Goal: Task Accomplishment & Management: Manage account settings

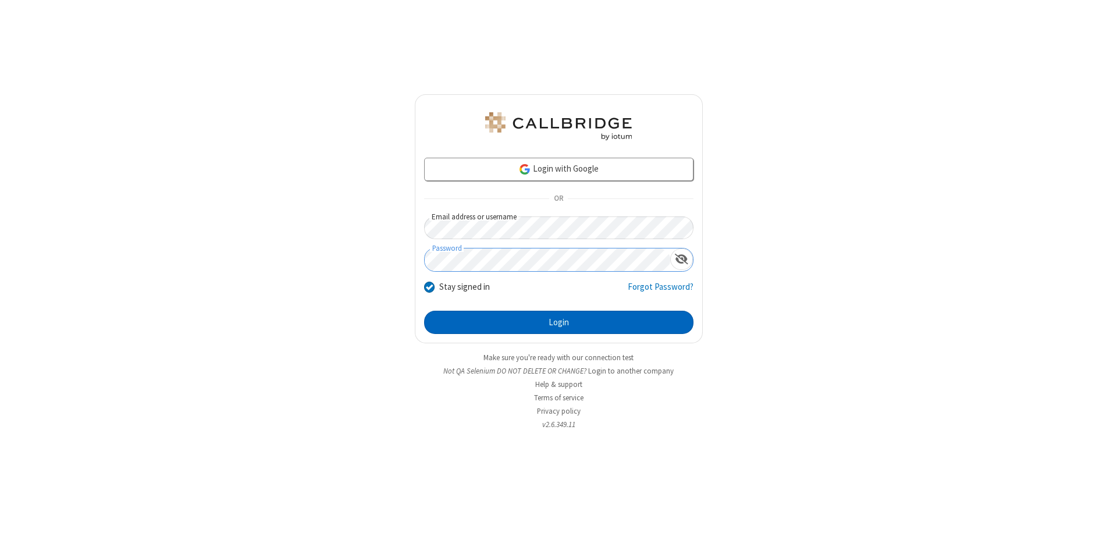
click at [558, 322] on button "Login" at bounding box center [558, 322] width 269 height 23
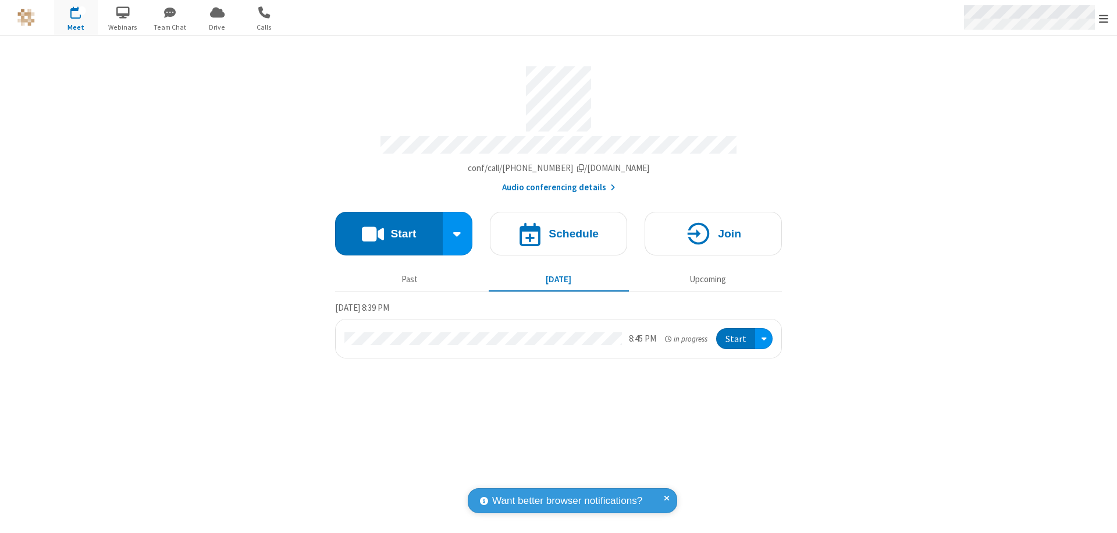
click at [1103, 18] on span "Open menu" at bounding box center [1103, 19] width 9 height 12
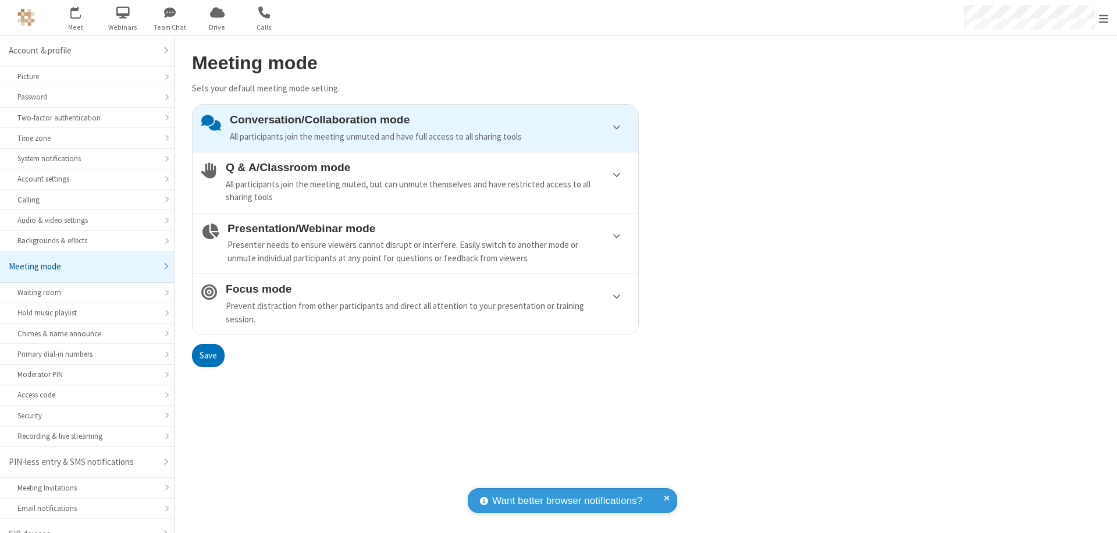
scroll to position [16, 0]
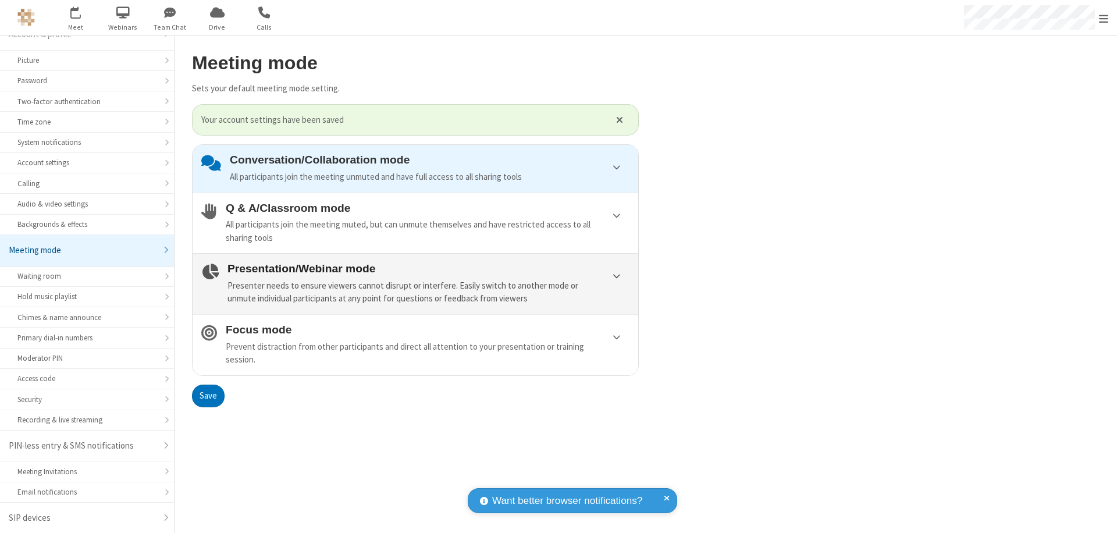
click at [415, 283] on div "Presenter needs to ensure viewers cannot disrupt or interfere. Easily switch to…" at bounding box center [428, 292] width 402 height 26
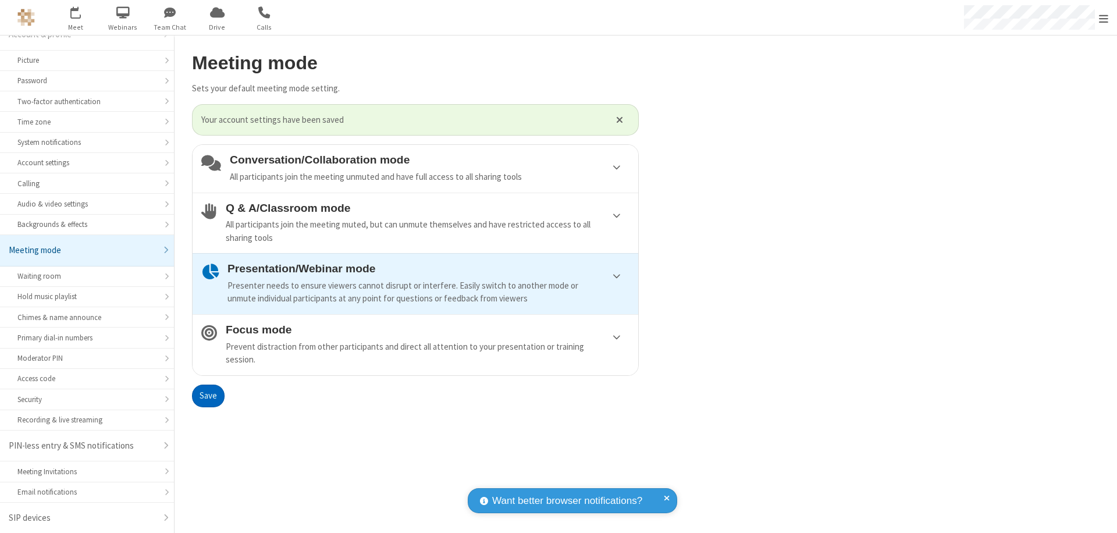
click at [208, 395] on button "Save" at bounding box center [208, 395] width 33 height 23
click at [1103, 17] on span "Open menu" at bounding box center [1103, 19] width 9 height 12
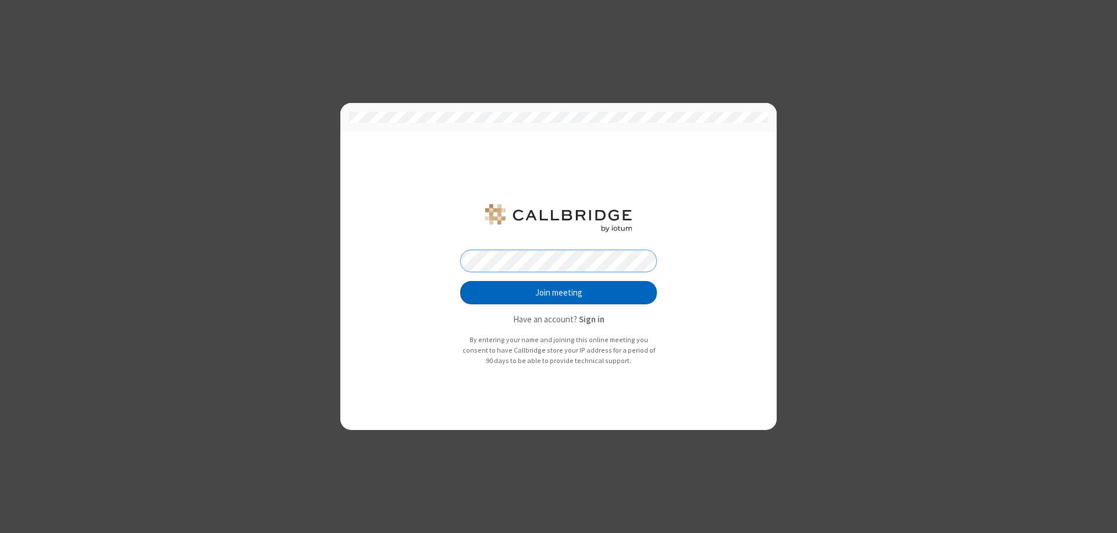
click at [558, 293] on button "Join meeting" at bounding box center [558, 292] width 197 height 23
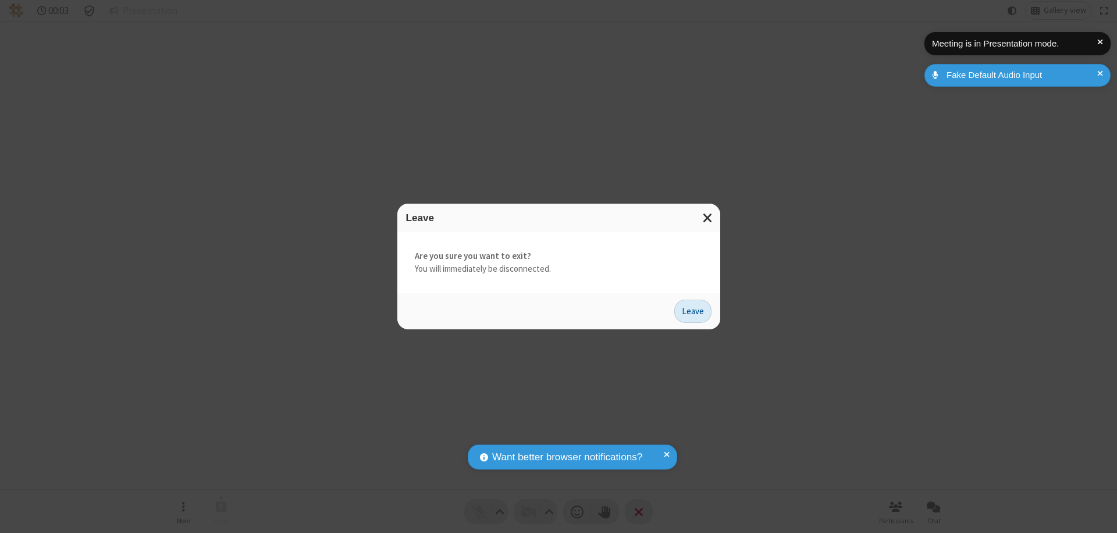
click at [693, 311] on button "Leave" at bounding box center [692, 311] width 37 height 23
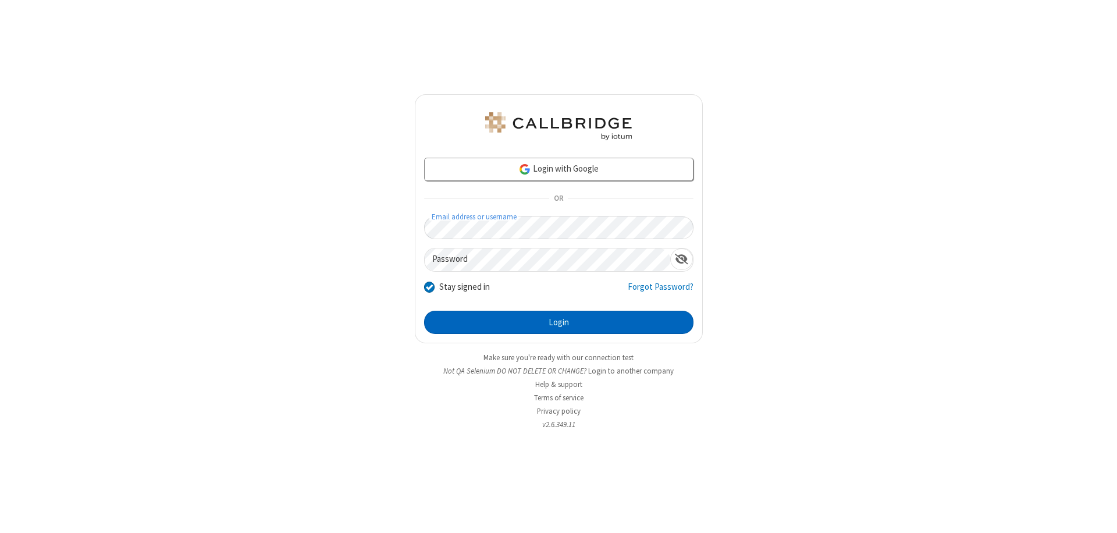
click at [558, 322] on button "Login" at bounding box center [558, 322] width 269 height 23
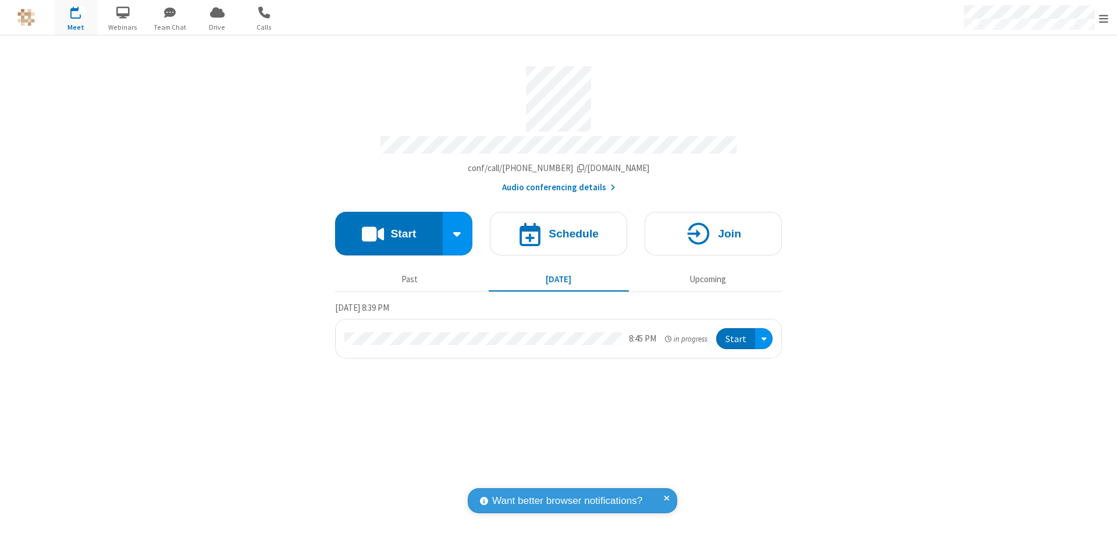
click at [1103, 18] on span "Open menu" at bounding box center [1103, 19] width 9 height 12
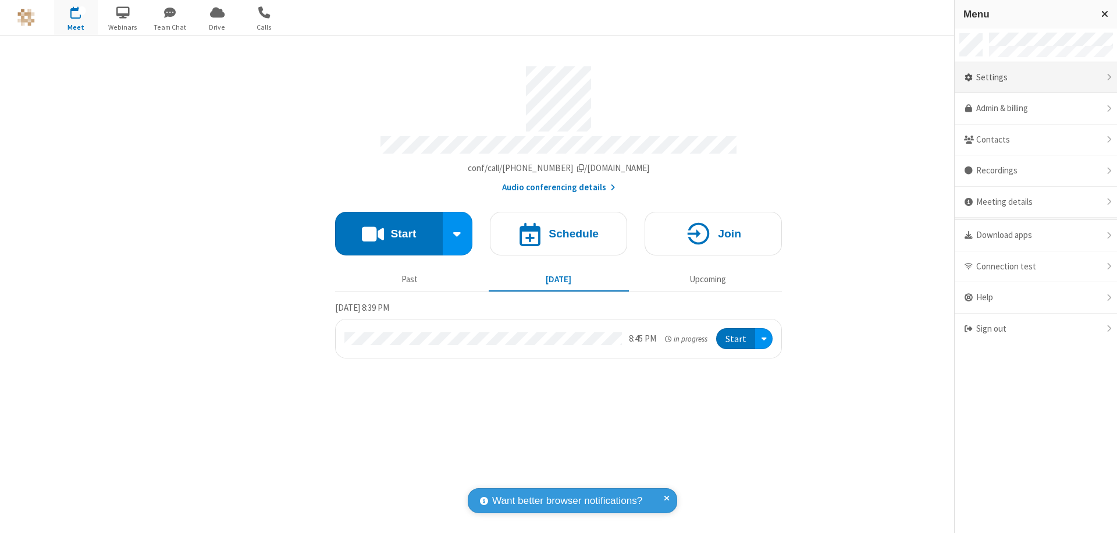
click at [1035, 77] on div "Settings" at bounding box center [1035, 77] width 162 height 31
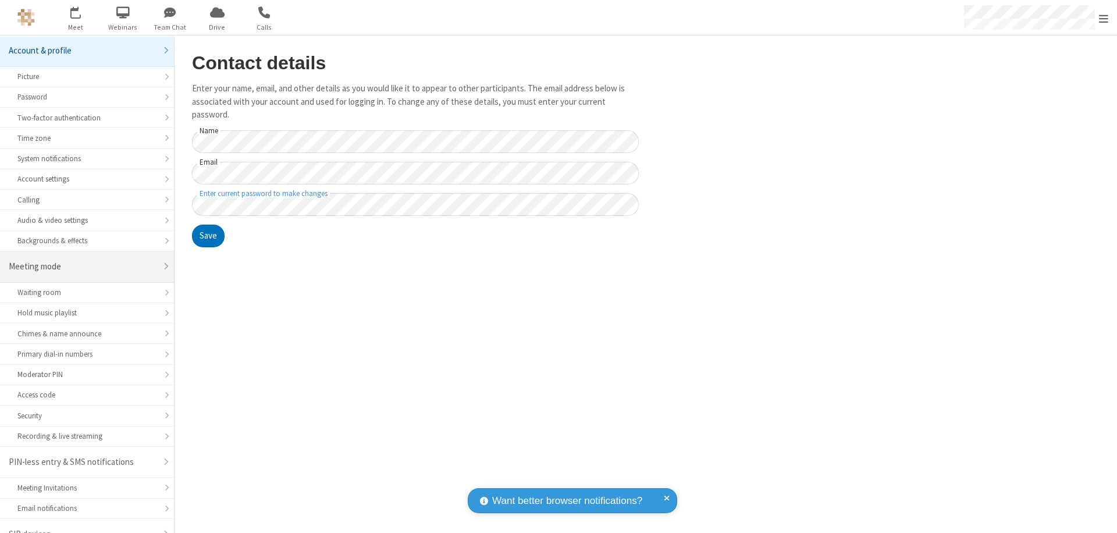
click at [83, 260] on div "Meeting mode" at bounding box center [83, 266] width 148 height 13
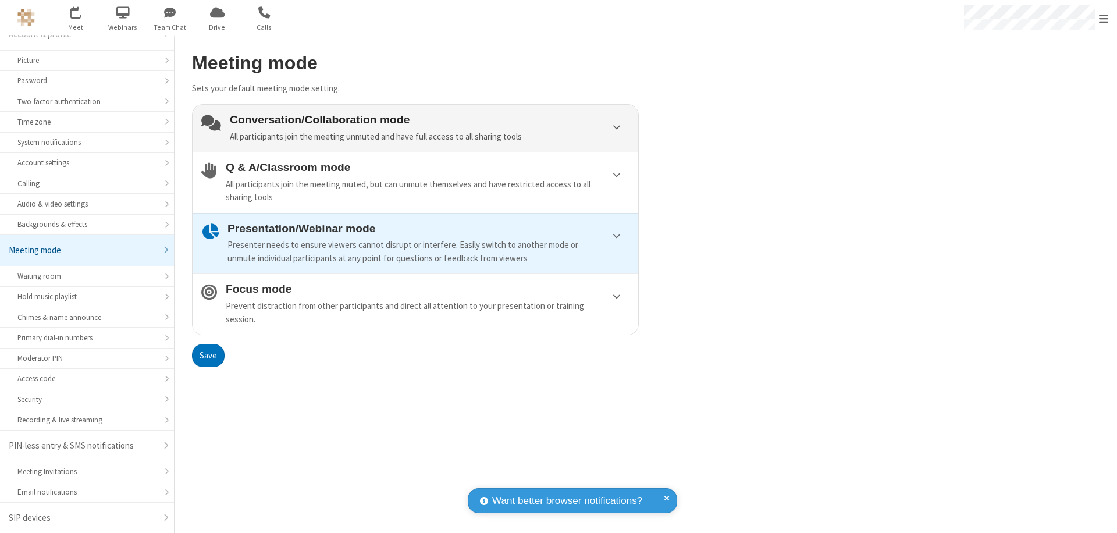
click at [415, 128] on div "Conversation/Collaboration mode All participants join the meeting unmuted and h…" at bounding box center [430, 128] width 400 height 30
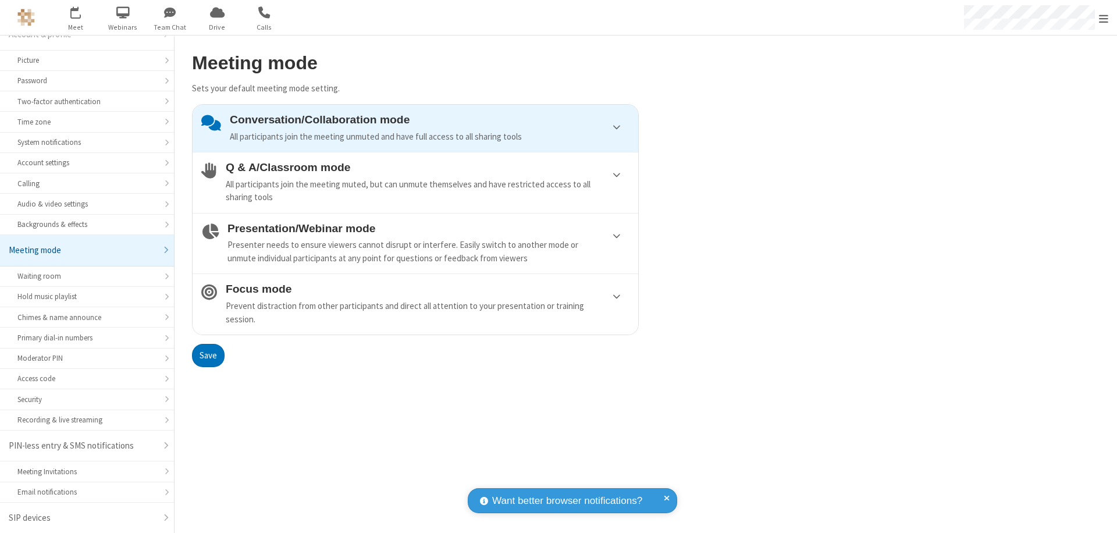
click at [208, 355] on button "Save" at bounding box center [208, 355] width 33 height 23
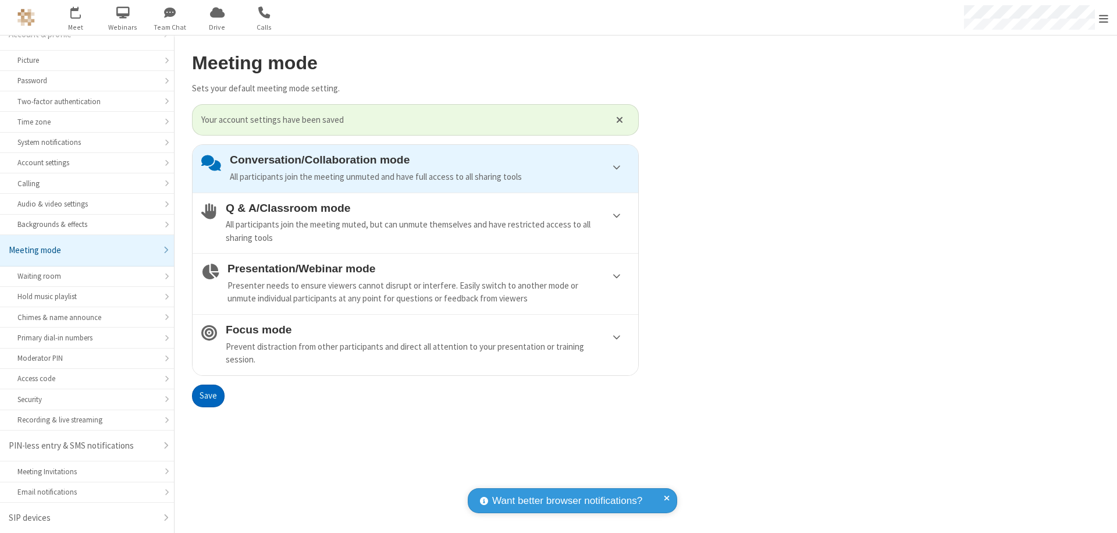
click at [1103, 17] on span "Open menu" at bounding box center [1103, 19] width 9 height 12
